Goal: Check status: Check status

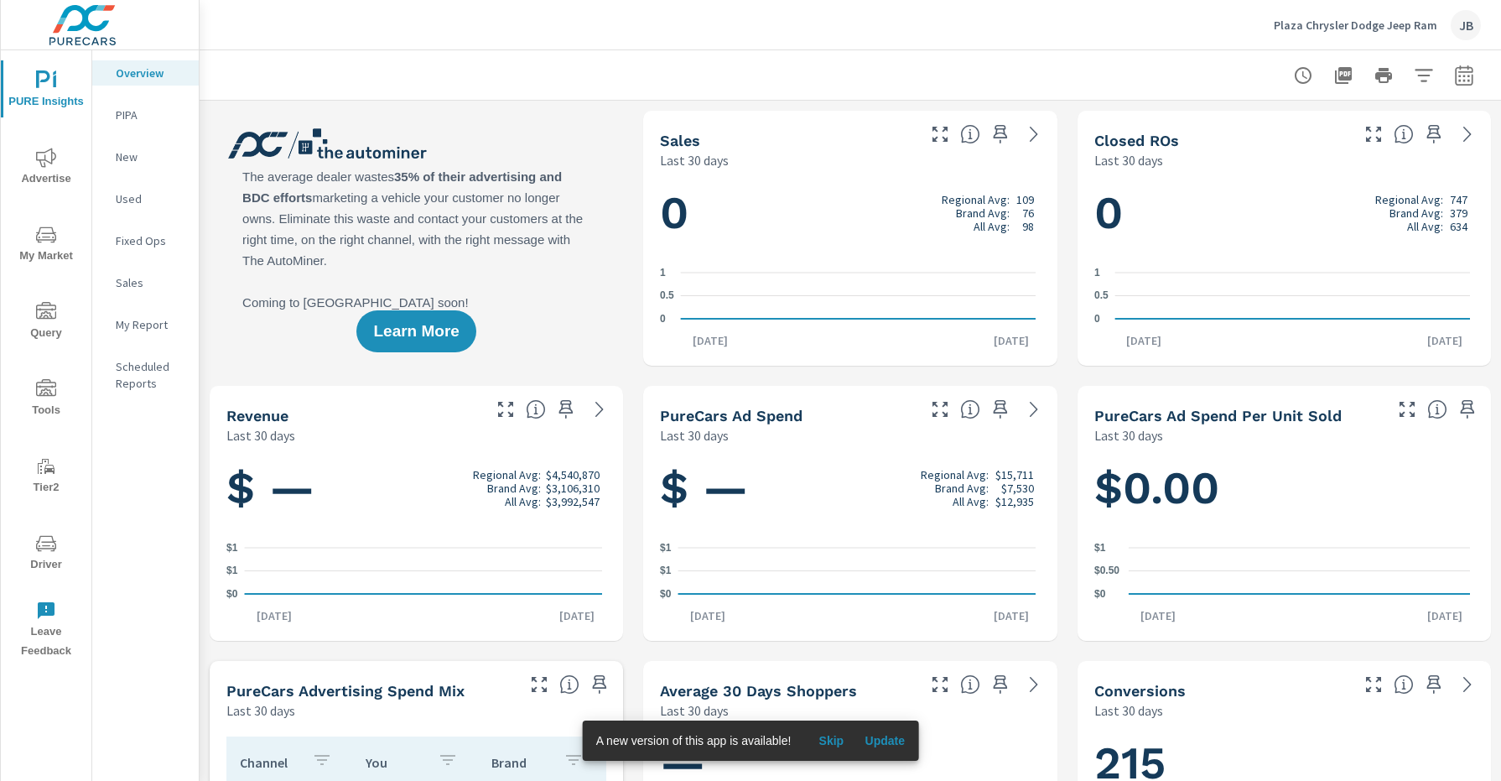
click at [31, 569] on span "Driver" at bounding box center [46, 553] width 81 height 41
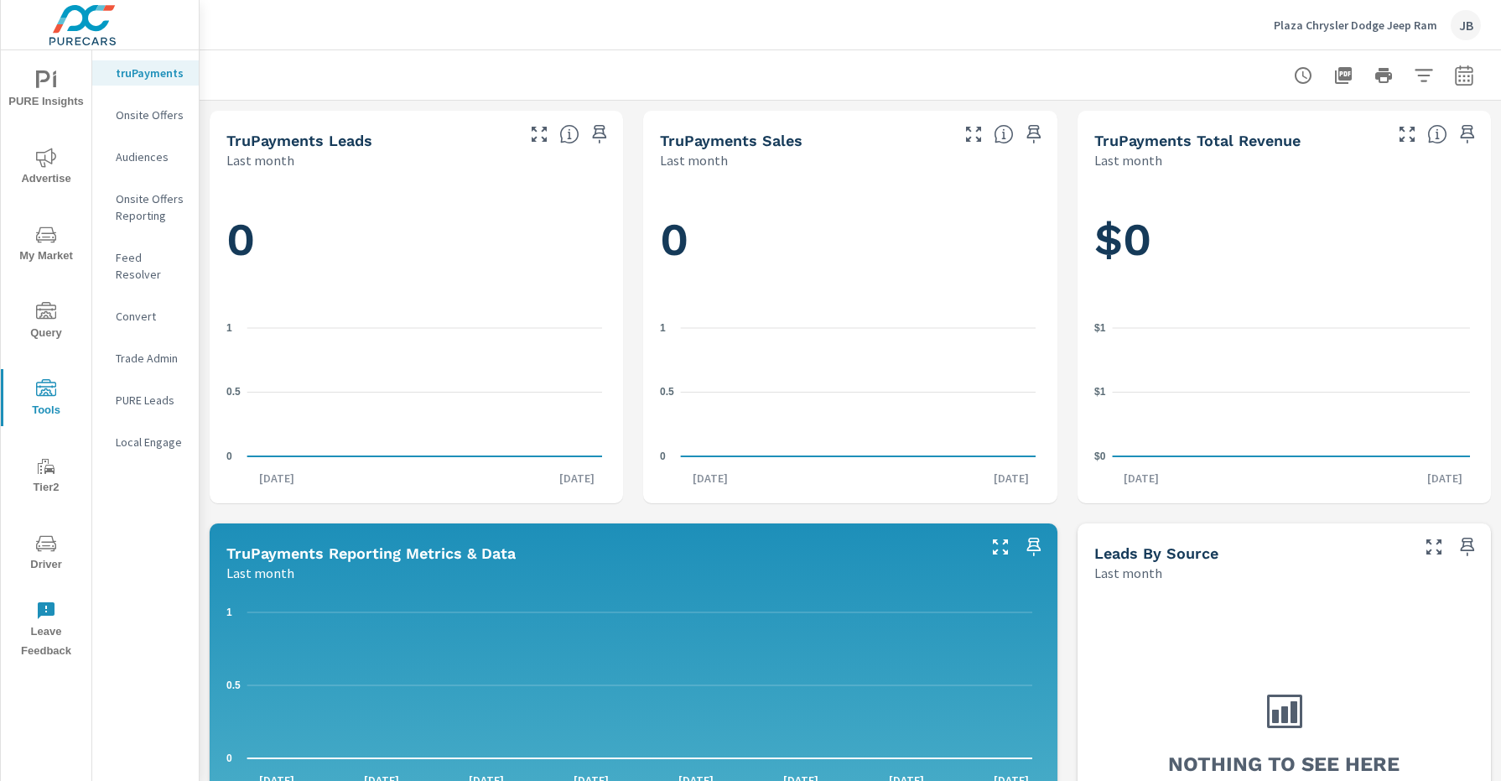
click at [128, 392] on p "PURE Leads" at bounding box center [151, 400] width 70 height 17
click at [145, 467] on p "PURE Leads" at bounding box center [151, 475] width 70 height 17
click at [147, 467] on p "PURE Leads" at bounding box center [151, 475] width 70 height 17
